Goal: Task Accomplishment & Management: Manage account settings

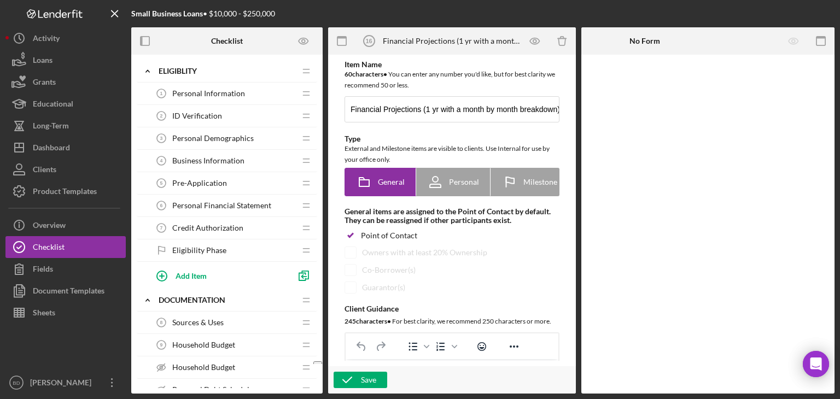
scroll to position [103, 0]
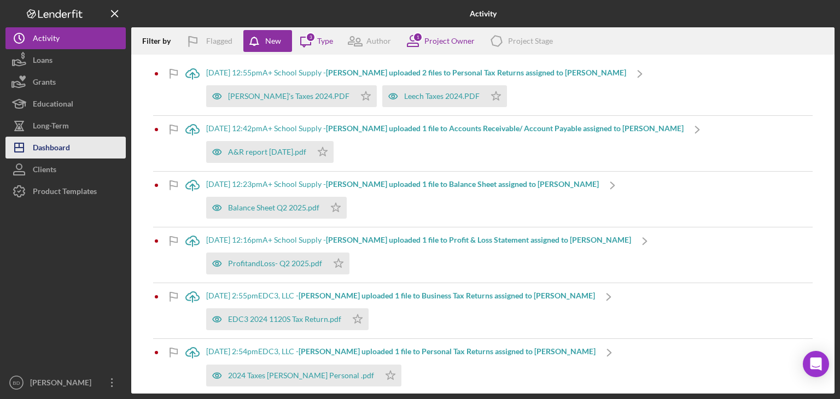
click at [59, 148] on div "Dashboard" at bounding box center [51, 149] width 37 height 25
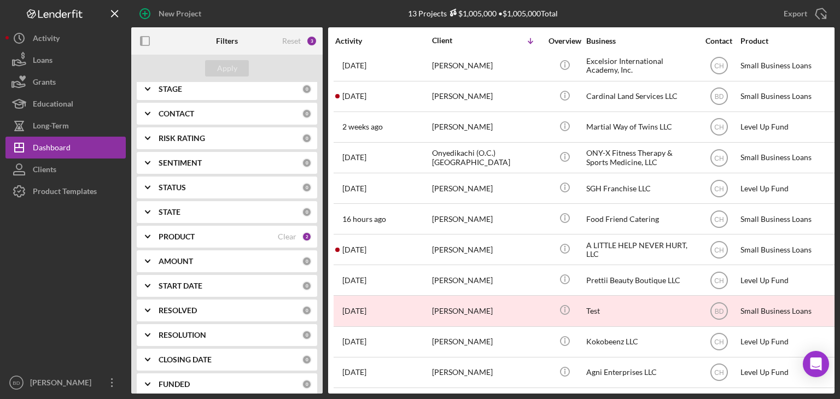
scroll to position [109, 0]
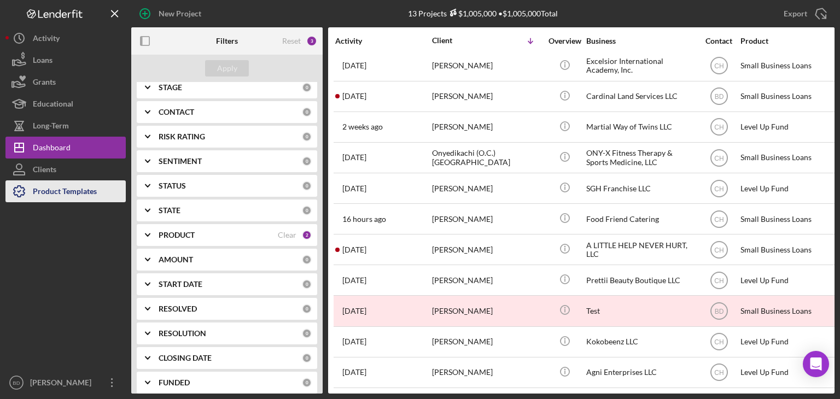
click at [39, 190] on div "Product Templates" at bounding box center [65, 192] width 64 height 25
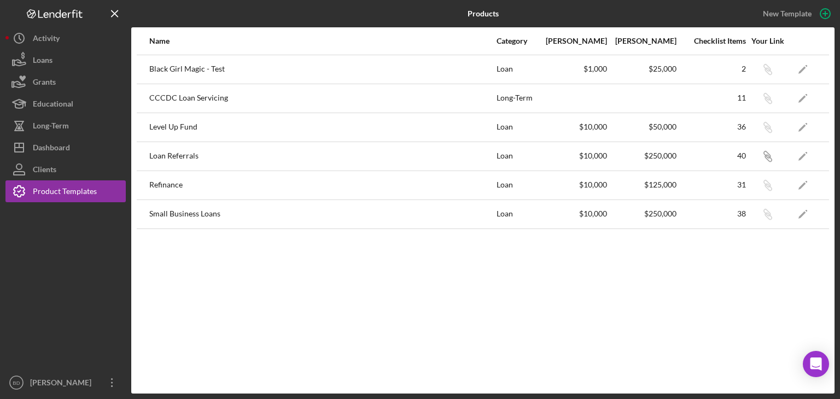
click at [191, 156] on div "Loan Referrals" at bounding box center [322, 156] width 346 height 27
click at [279, 353] on div "Name Category Min Amount Max Amount Checklist Items Your Link Black Girl Magic …" at bounding box center [482, 210] width 703 height 366
click at [173, 155] on div "Loan Referrals" at bounding box center [322, 156] width 346 height 27
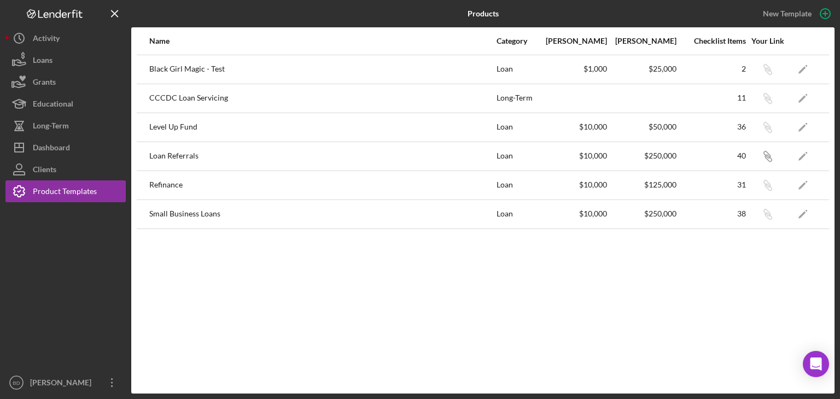
click at [376, 303] on div "Name Category Min Amount Max Amount Checklist Items Your Link Black Girl Magic …" at bounding box center [482, 210] width 703 height 366
drag, startPoint x: 182, startPoint y: 147, endPoint x: 193, endPoint y: 162, distance: 19.1
click at [192, 162] on div "Loan Referrals" at bounding box center [322, 156] width 346 height 27
click at [194, 160] on div "Loan Referrals" at bounding box center [322, 156] width 346 height 27
click at [196, 154] on div "Loan Referrals" at bounding box center [322, 156] width 346 height 27
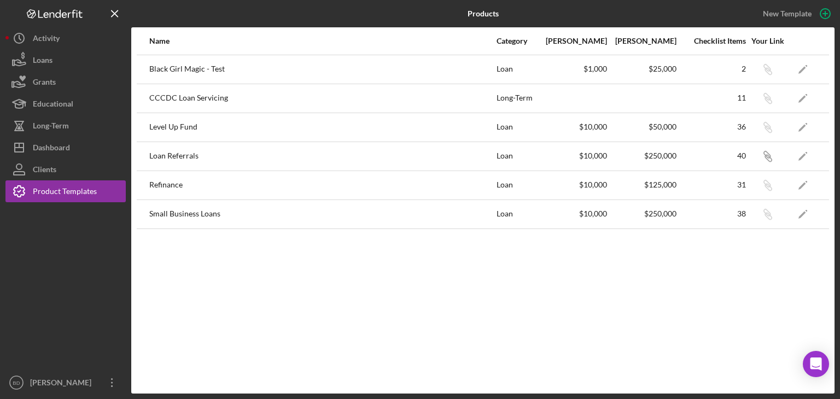
click at [328, 367] on div "Name Category Min Amount Max Amount Checklist Items Your Link Black Girl Magic …" at bounding box center [482, 210] width 703 height 366
click at [111, 386] on icon "Icon/Overflow" at bounding box center [111, 382] width 27 height 27
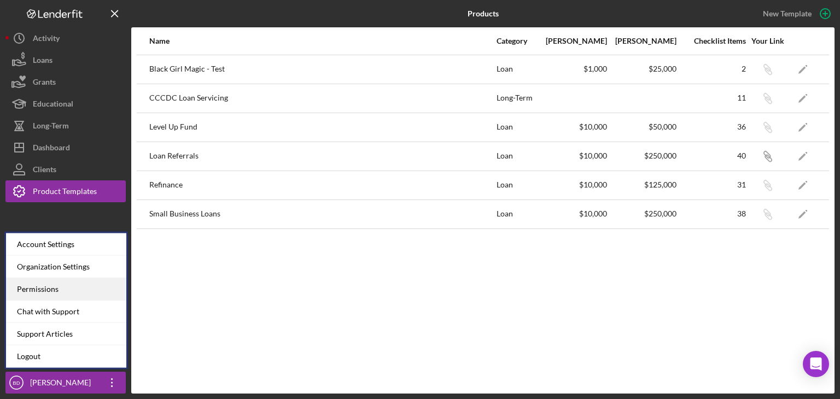
click at [57, 288] on div "Permissions" at bounding box center [66, 289] width 120 height 22
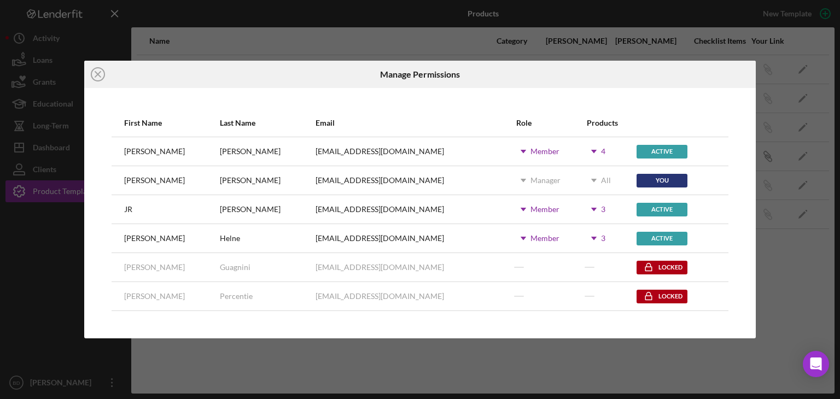
click at [580, 238] on icon "Icon/Dropdown Arrow" at bounding box center [593, 238] width 27 height 27
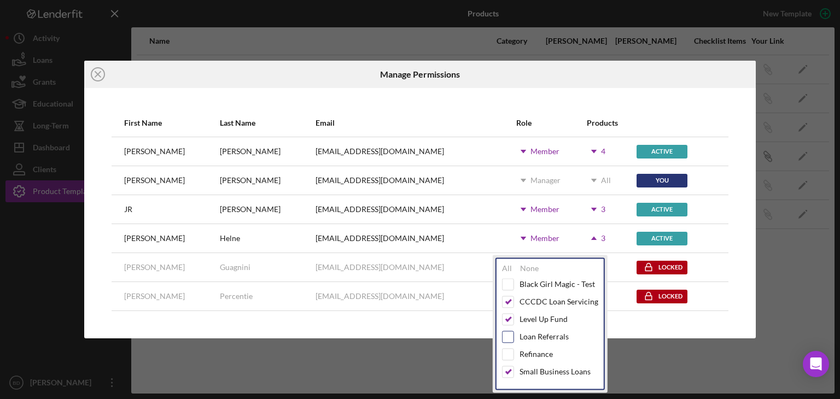
click at [506, 336] on input "checkbox" at bounding box center [508, 336] width 11 height 11
click at [617, 333] on div "First Name Last Name Email Role Products John Pantoja Jpantoja@ulbcfl.org Icon/…" at bounding box center [420, 213] width 672 height 251
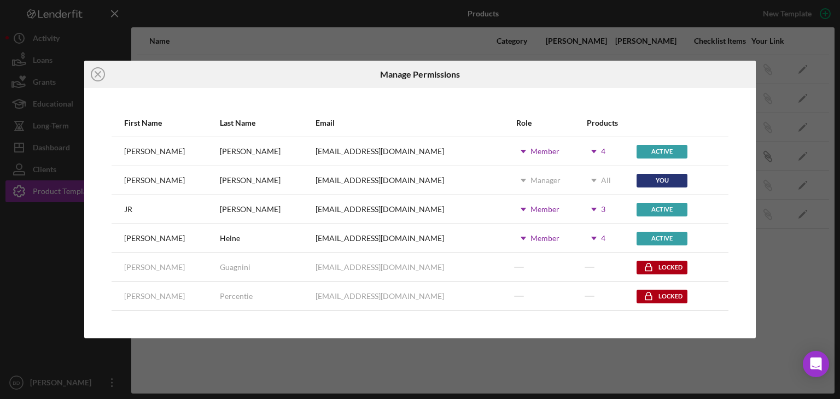
click at [580, 210] on icon "Icon/Dropdown Arrow" at bounding box center [593, 209] width 27 height 27
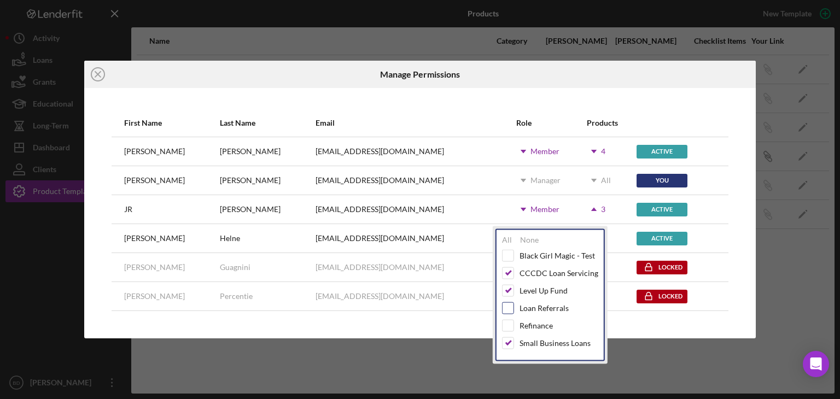
click at [505, 310] on input "checkbox" at bounding box center [508, 308] width 11 height 11
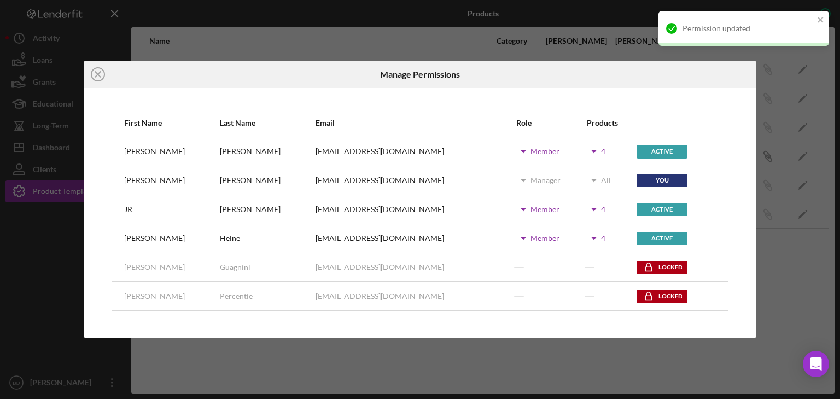
click at [645, 330] on div "First Name Last Name Email Role Products John Pantoja Jpantoja@ulbcfl.org Icon/…" at bounding box center [420, 213] width 672 height 251
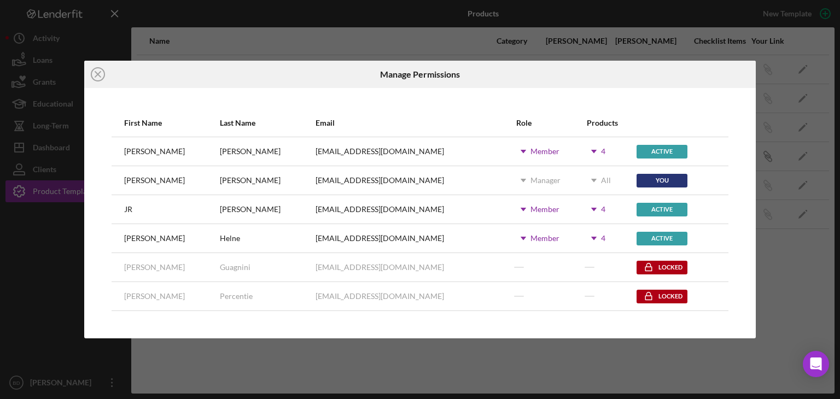
click at [792, 271] on div "Icon/Close Manage Permissions First Name Last Name Email Role Products John Pan…" at bounding box center [420, 199] width 840 height 399
